Goal: Task Accomplishment & Management: Use online tool/utility

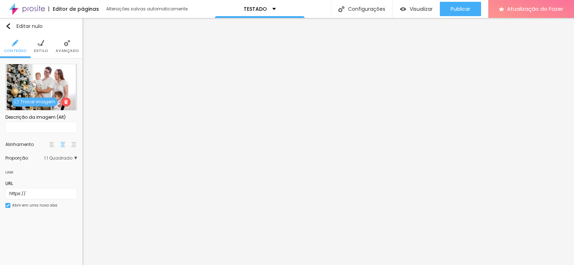
click at [22, 100] on font "Trocar imagem" at bounding box center [37, 102] width 35 height 6
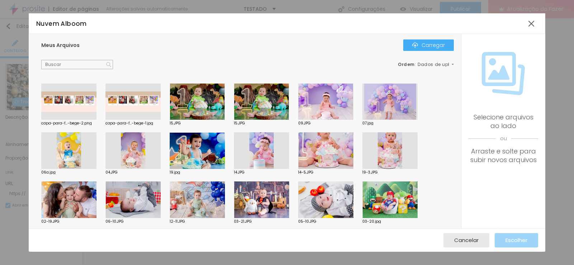
click at [72, 198] on div at bounding box center [68, 200] width 55 height 37
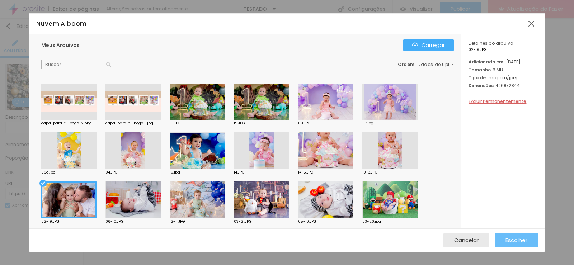
click at [528, 236] on button "Escolher" at bounding box center [516, 240] width 43 height 14
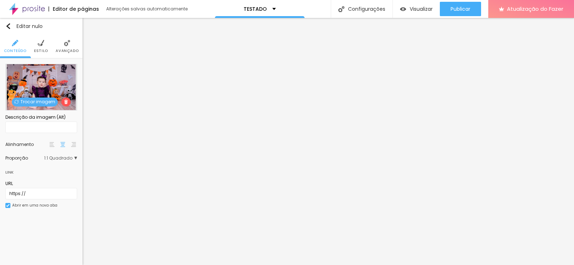
click at [26, 104] on font "Trocar imagem" at bounding box center [37, 102] width 35 height 6
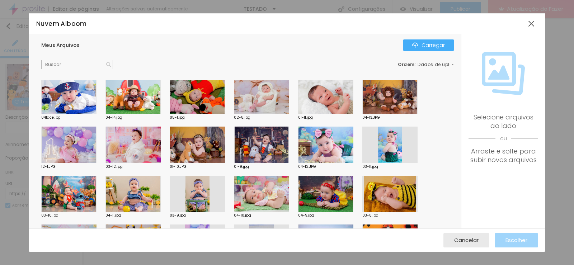
scroll to position [694, 0]
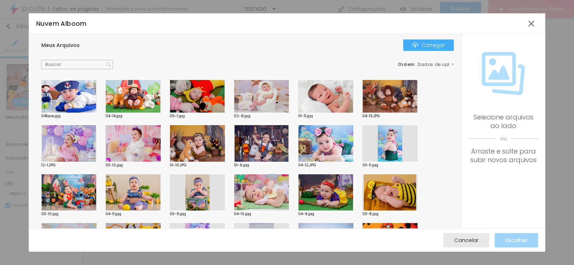
click at [126, 147] on div at bounding box center [132, 143] width 55 height 37
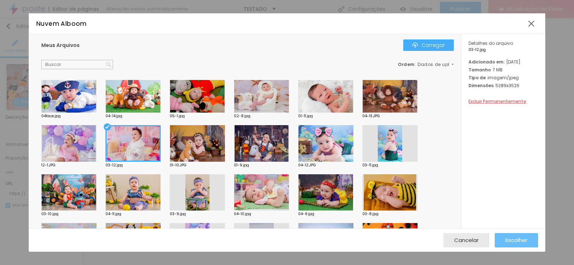
click at [504, 238] on button "Escolher" at bounding box center [516, 240] width 43 height 14
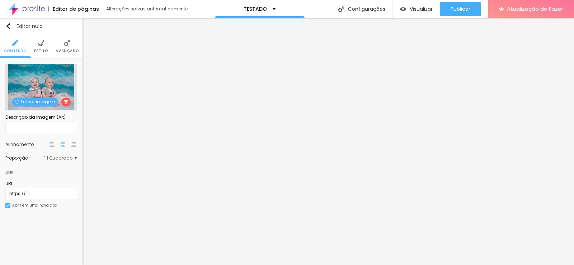
click at [40, 100] on font "Trocar imagem" at bounding box center [37, 102] width 35 height 6
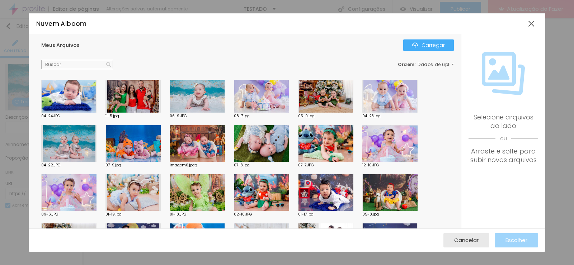
scroll to position [168, 0]
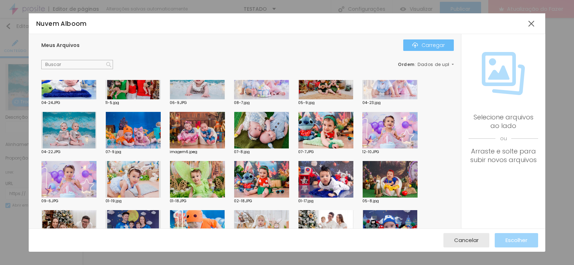
click at [413, 47] on img "button" at bounding box center [415, 45] width 6 height 6
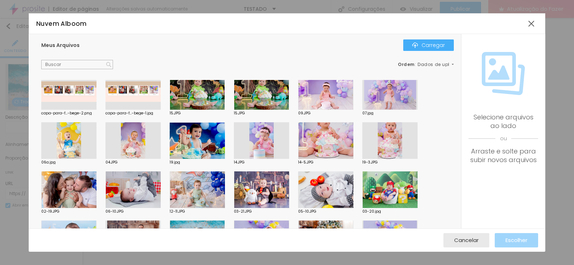
scroll to position [0, 0]
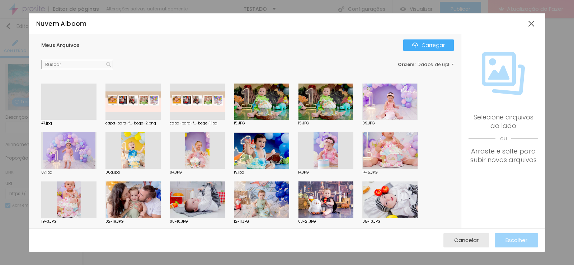
click at [80, 120] on div at bounding box center [68, 120] width 55 height 0
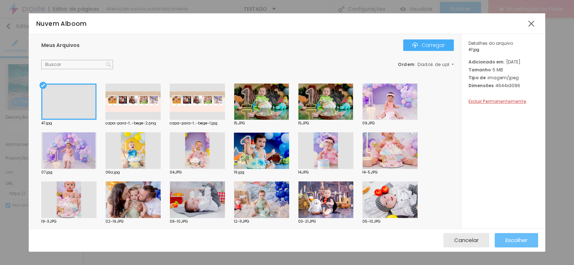
click at [531, 240] on button "Escolher" at bounding box center [516, 240] width 43 height 14
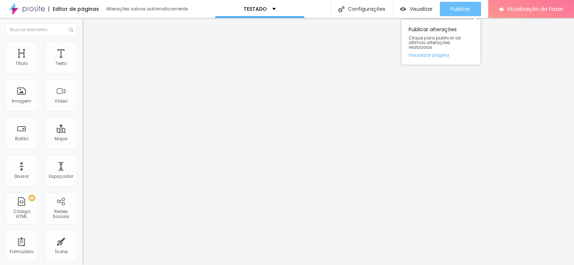
click at [470, 9] on font "Publicar" at bounding box center [461, 8] width 20 height 7
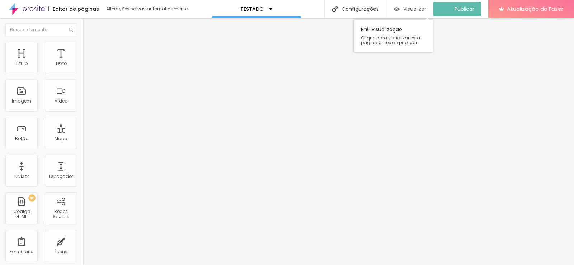
click at [421, 6] on font "Visualizar" at bounding box center [414, 8] width 23 height 7
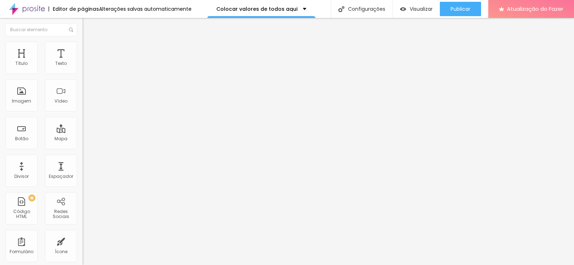
click at [87, 62] on font "Trocar imagem" at bounding box center [104, 59] width 35 height 6
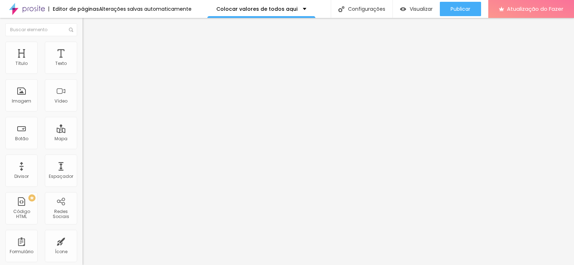
click at [83, 131] on div "Proporção Original Cinema 16:9 Padrão 4:3 Quadrado 1:1 Original" at bounding box center [124, 117] width 83 height 28
click at [83, 112] on span "Original" at bounding box center [91, 109] width 17 height 6
click at [83, 124] on div "Quadrado 1:1" at bounding box center [124, 122] width 83 height 4
click at [83, 121] on span "Padrão" at bounding box center [91, 118] width 16 height 6
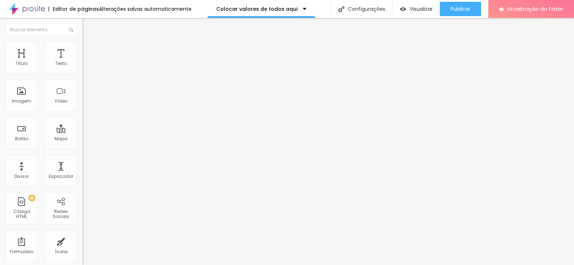
click at [83, 117] on font "Cinema" at bounding box center [92, 114] width 18 height 6
click at [83, 123] on font "Padrão" at bounding box center [91, 120] width 16 height 6
click at [89, 50] on font "Avançado" at bounding box center [101, 46] width 24 height 6
type input "44"
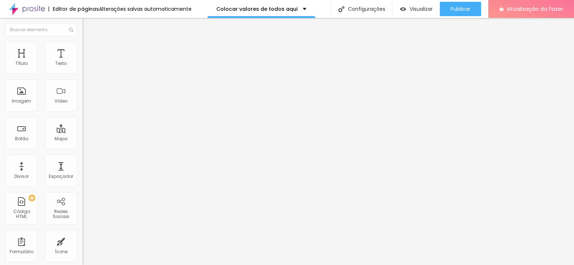
type input "47"
type input "48"
type input "51"
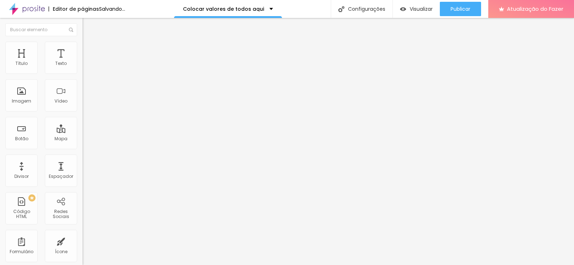
type input "51"
type input "42"
type input "0"
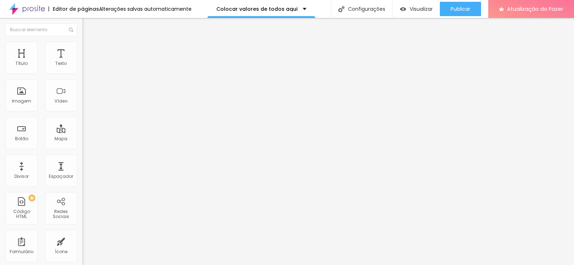
drag, startPoint x: 35, startPoint y: 86, endPoint x: 5, endPoint y: 86, distance: 30.1
type input "0"
click at [83, 234] on input "range" at bounding box center [106, 237] width 46 height 6
click at [83, 42] on li "Estilo" at bounding box center [124, 37] width 83 height 7
type input "2"
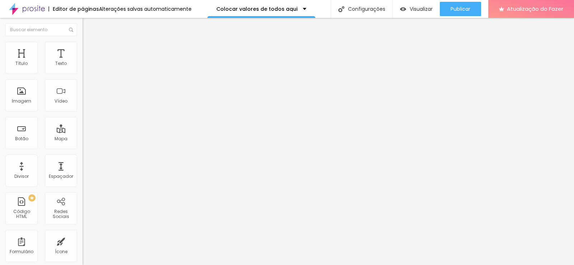
type input "2"
type input "3"
type input "5"
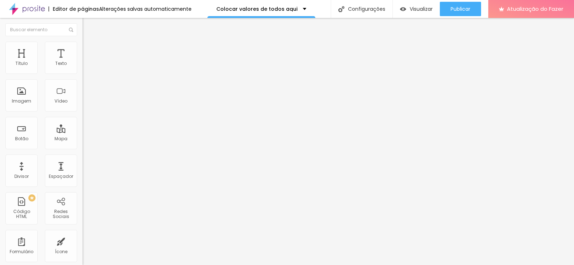
type input "6"
type input "8"
type input "9"
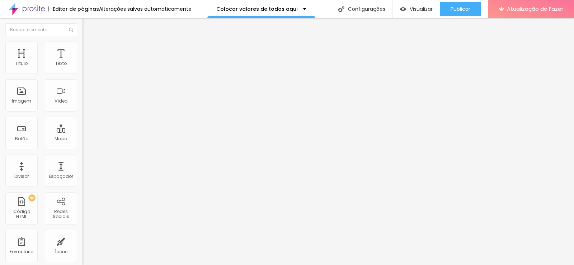
type input "9"
type input "11"
type input "12"
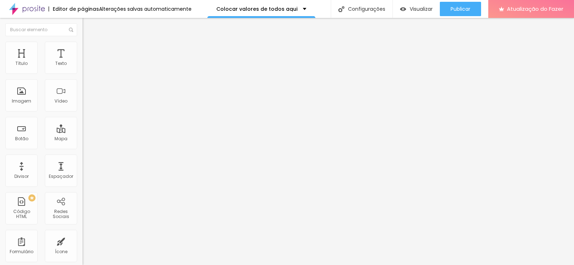
type input "13"
type input "14"
type input "13"
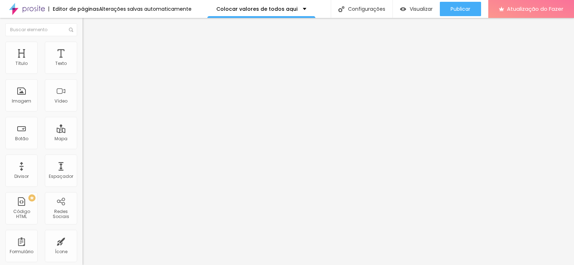
type input "13"
type input "12"
type input "11"
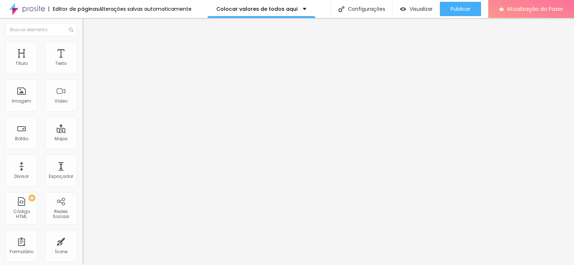
type input "10"
type input "9"
type input "8"
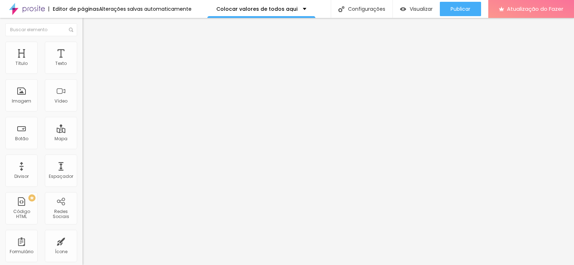
type input "8"
type input "7"
drag, startPoint x: 18, startPoint y: 113, endPoint x: 31, endPoint y: 113, distance: 13.6
type input "7"
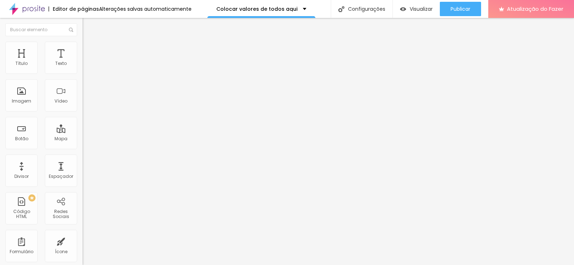
type input "6.1"
type input "6.7"
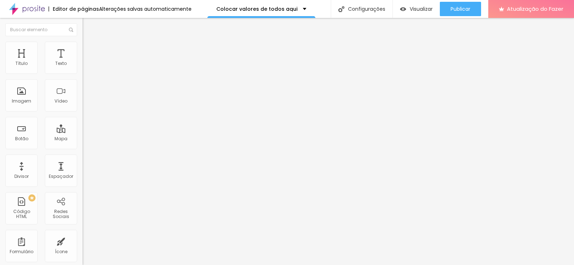
type input "7.2"
type input "7.5"
type input "7.3"
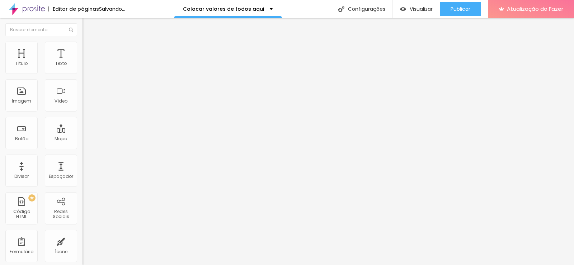
type input "7.3"
type input "7.2"
drag, startPoint x: 43, startPoint y: 85, endPoint x: 48, endPoint y: 85, distance: 5.0
type input "7.2"
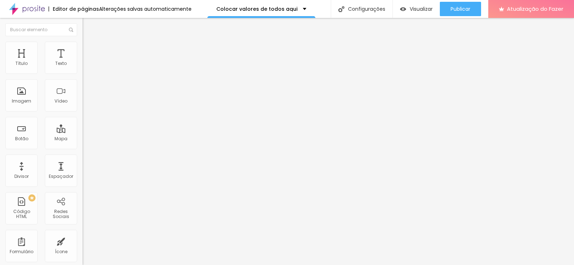
click at [83, 234] on input "range" at bounding box center [106, 237] width 46 height 6
drag, startPoint x: 57, startPoint y: 80, endPoint x: 6, endPoint y: 78, distance: 51.0
click at [83, 67] on input "Contato" at bounding box center [126, 63] width 86 height 7
type input "Acompanhamento primeiro ano bebÊ"
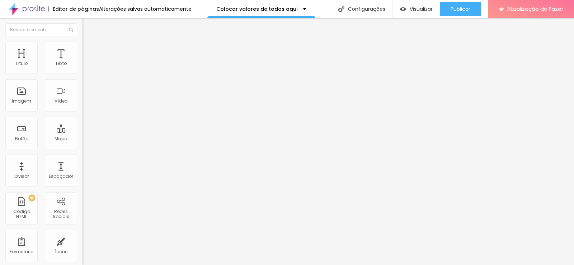
scroll to position [0, 0]
click at [83, 67] on input "Canal no Youtube" at bounding box center [126, 63] width 86 height 7
click at [83, 67] on input "ensaio avulso bebÊ/infantil" at bounding box center [126, 63] width 86 height 7
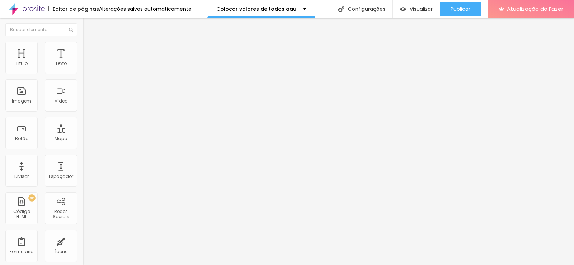
type input "ensaio avulso bebê/infantil"
drag, startPoint x: 43, startPoint y: 82, endPoint x: 9, endPoint y: 77, distance: 34.9
click at [83, 67] on input "últimos trabalhos" at bounding box center [126, 63] width 86 height 7
type input "f"
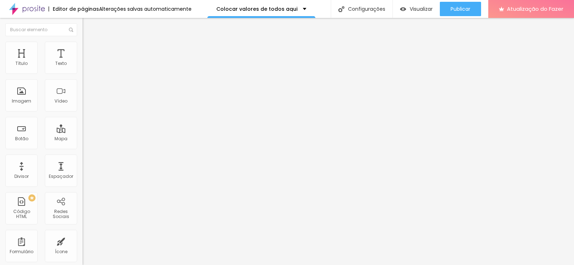
type input "ensaio avulso família"
drag, startPoint x: 28, startPoint y: 83, endPoint x: 0, endPoint y: 83, distance: 28.3
click at [83, 83] on div "Texto Linkedin Alinhamento Tamanho Grande Pequeno Normal Grande Link URL https:…" at bounding box center [124, 108] width 83 height 104
type input "e"
type input "infantil festejar"
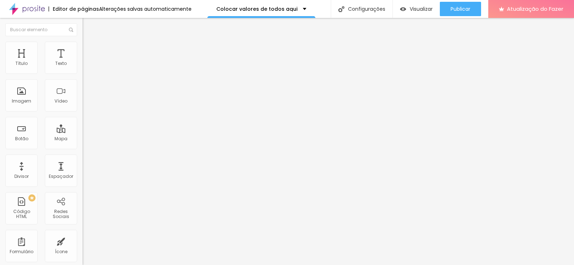
drag, startPoint x: 60, startPoint y: 80, endPoint x: 0, endPoint y: 80, distance: 59.9
click at [83, 80] on div "Texto ensaio avulso família Alinhamento Tamanho Grande Pequeno Normal Grande Li…" at bounding box center [124, 108] width 83 height 104
type input "família"
drag, startPoint x: 58, startPoint y: 82, endPoint x: 10, endPoint y: 83, distance: 48.4
click at [83, 67] on input "Curso de Lightroom" at bounding box center [126, 63] width 86 height 7
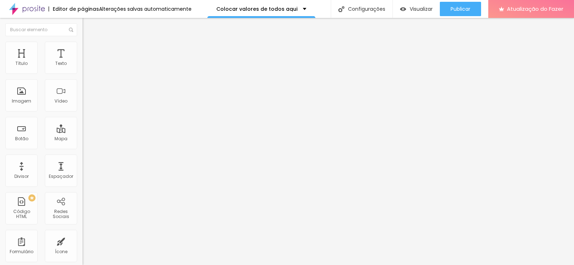
type input "natal 2025"
click at [83, 67] on input "natal 2025" at bounding box center [126, 63] width 86 height 7
type input "smash the cake"
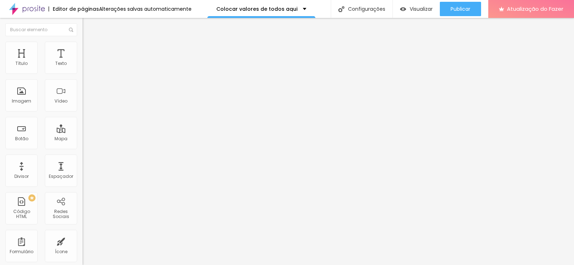
drag, startPoint x: 27, startPoint y: 81, endPoint x: 0, endPoint y: 70, distance: 29.0
click at [83, 70] on div "Texto família Alinhamento Tamanho Grande Pequeno Normal Grande Link URL https:/…" at bounding box center [124, 108] width 83 height 104
drag, startPoint x: 14, startPoint y: 76, endPoint x: 1, endPoint y: 76, distance: 13.3
click at [83, 76] on div "Texto família Alinhamento Tamanho Grande Pequeno Normal Grande Link URL https:/…" at bounding box center [124, 108] width 83 height 104
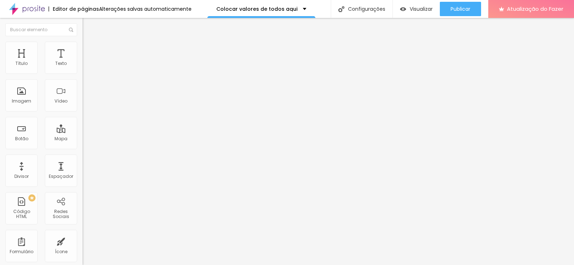
type input "Frutinhas"
drag, startPoint x: 15, startPoint y: 81, endPoint x: 5, endPoint y: 81, distance: 10.1
click at [83, 67] on input "smash the cake" at bounding box center [126, 63] width 86 height 7
type input "Produtos"
click at [87, 62] on font "Trocar imagem" at bounding box center [104, 59] width 35 height 6
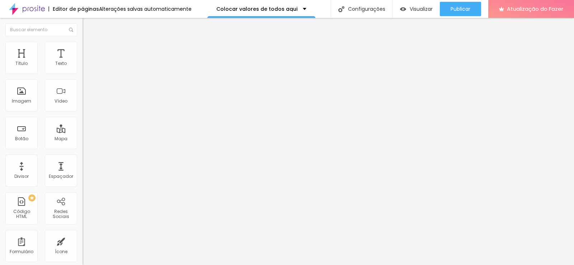
click at [83, 62] on span "Trocar imagem" at bounding box center [102, 59] width 39 height 6
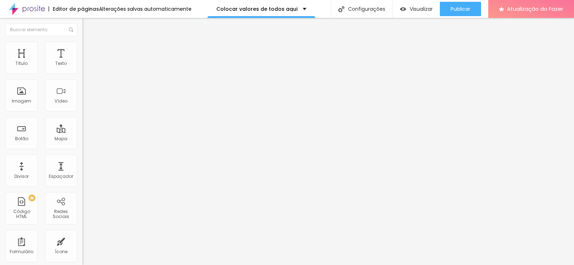
click at [83, 148] on input "https://" at bounding box center [126, 144] width 86 height 7
paste input "https://fernandalattmann1.alboompro.com/testeee"
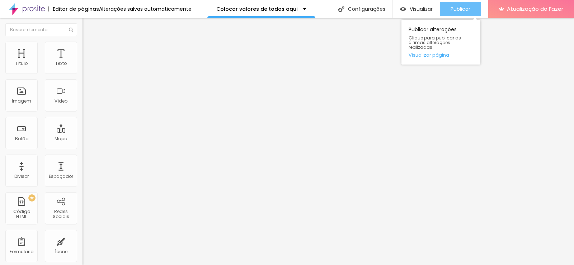
type input "https://https://fernandalattmann1.alboompro.com/testeee"
click at [457, 8] on font "Publicar" at bounding box center [461, 8] width 20 height 7
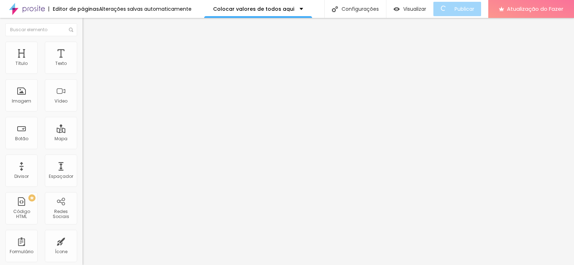
click at [83, 157] on div at bounding box center [124, 157] width 83 height 0
click at [83, 116] on div "Tamanho Grande Pequeno Normal Grande" at bounding box center [124, 116] width 83 height 24
click at [83, 108] on div "Tamanho Grande Pequeno Normal Grande" at bounding box center [124, 116] width 83 height 24
click at [83, 110] on font "Grande" at bounding box center [91, 110] width 17 height 6
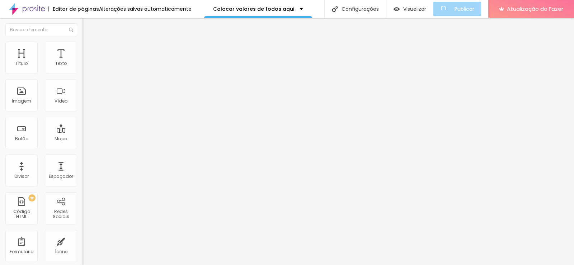
click at [83, 128] on div "Link" at bounding box center [124, 132] width 83 height 9
click at [83, 148] on input "https://https://fernandalattmann1.alboompro.com/testeee" at bounding box center [126, 144] width 86 height 7
paste input "https://fernandalattmann1.alboompro.com/testeee"
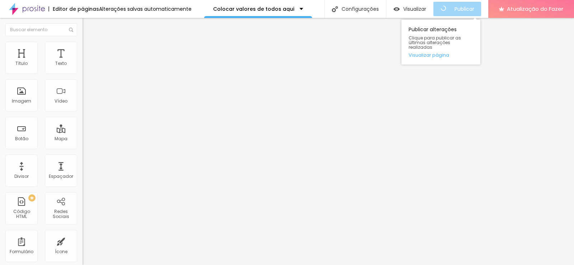
type input "https://fernandalattmann1.alboompro.com/testeee"
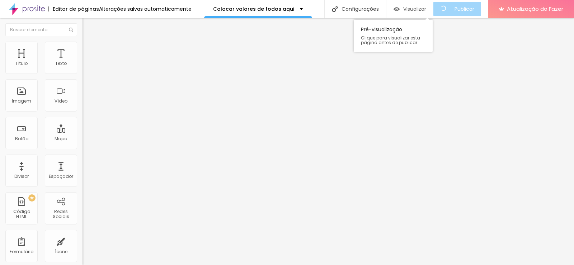
click at [423, 11] on font "Visualizar" at bounding box center [414, 8] width 23 height 7
click at [83, 157] on div at bounding box center [124, 157] width 83 height 0
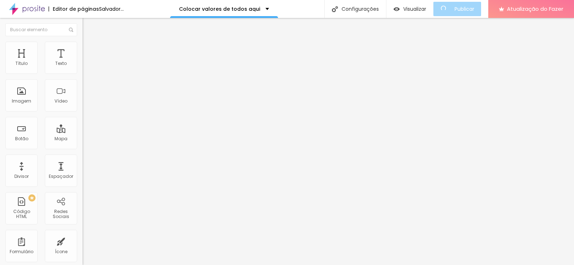
drag, startPoint x: 27, startPoint y: 147, endPoint x: 5, endPoint y: 146, distance: 21.6
click at [83, 146] on input "https://" at bounding box center [126, 144] width 86 height 7
paste input "https://fernandalattmann1.alboompro.com/valores-smash-the-cake"
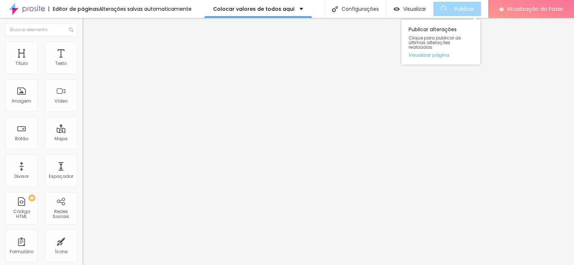
type input "https://fernandalattmann1.alboompro.com/valores-smash-the-cake"
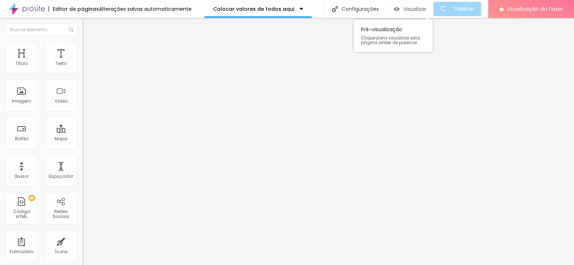
click at [418, 10] on font "Visualizar" at bounding box center [414, 8] width 23 height 7
